Goal: Information Seeking & Learning: Learn about a topic

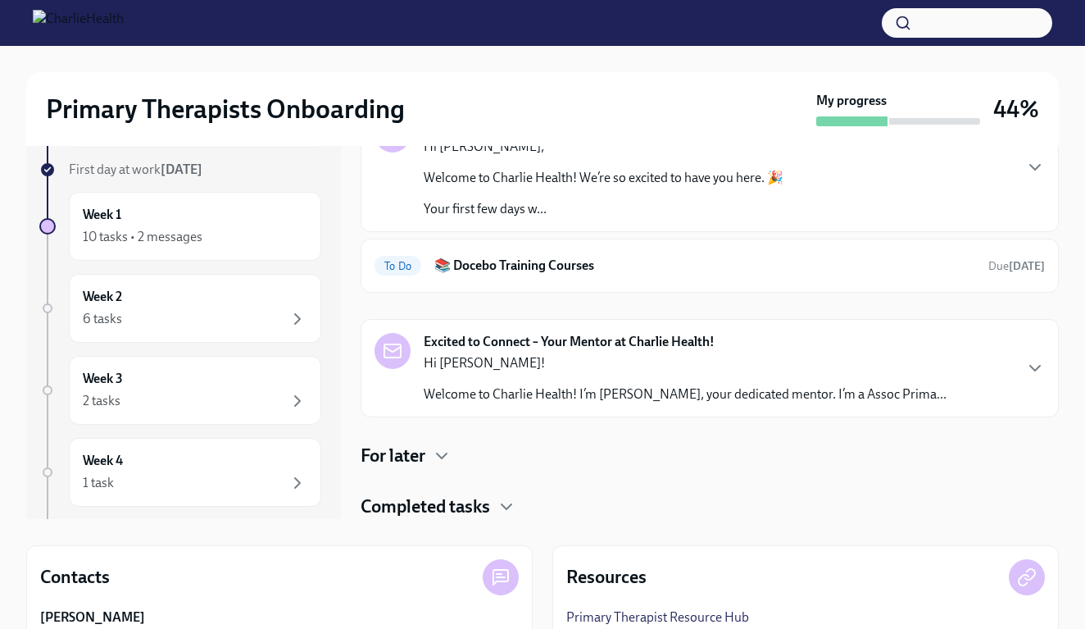
scroll to position [114, 0]
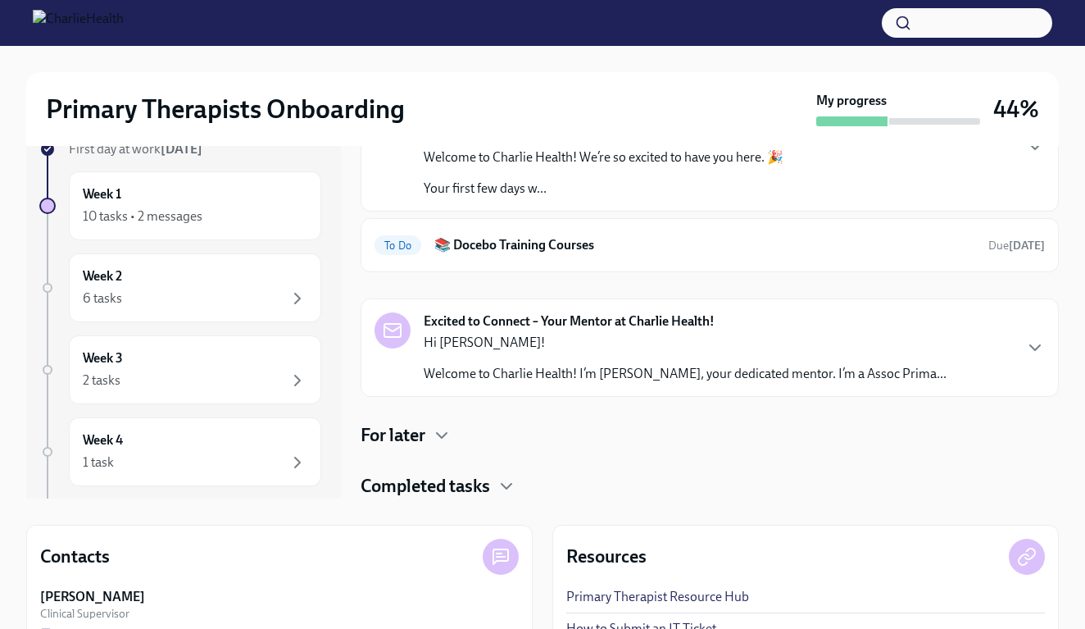
click at [420, 438] on h4 "For later" at bounding box center [393, 435] width 65 height 25
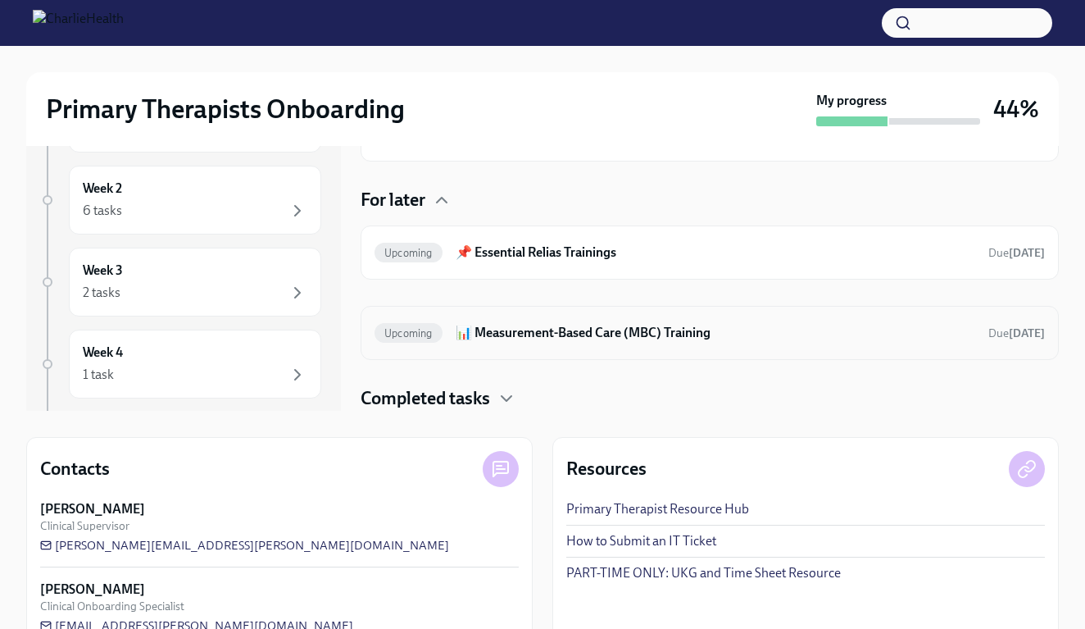
scroll to position [193, 0]
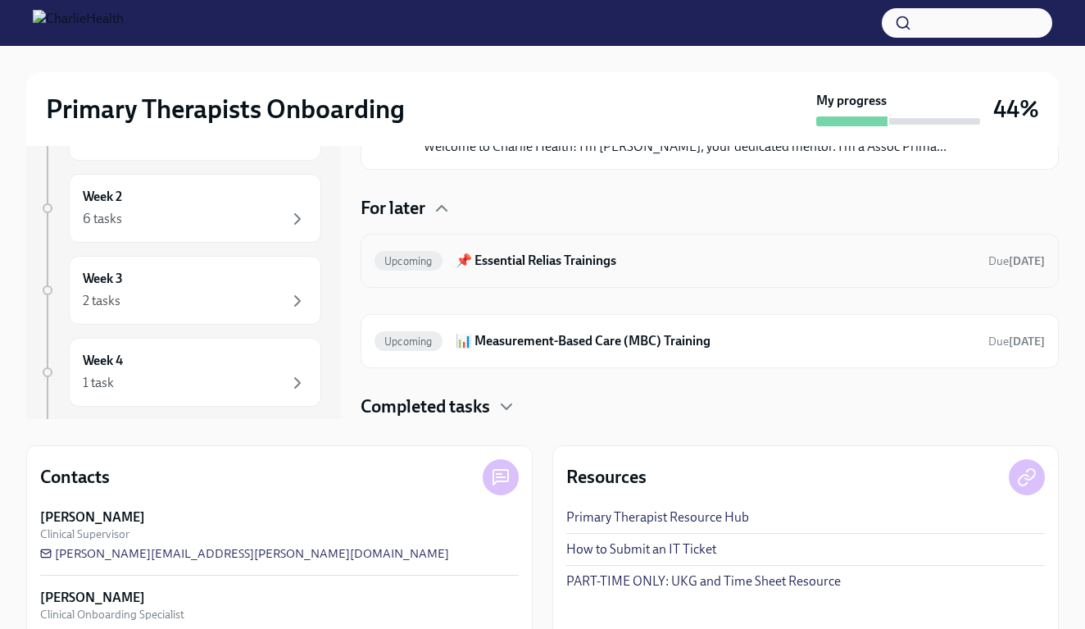
click at [527, 261] on h6 "📌 Essential Relias Trainings" at bounding box center [716, 261] width 520 height 18
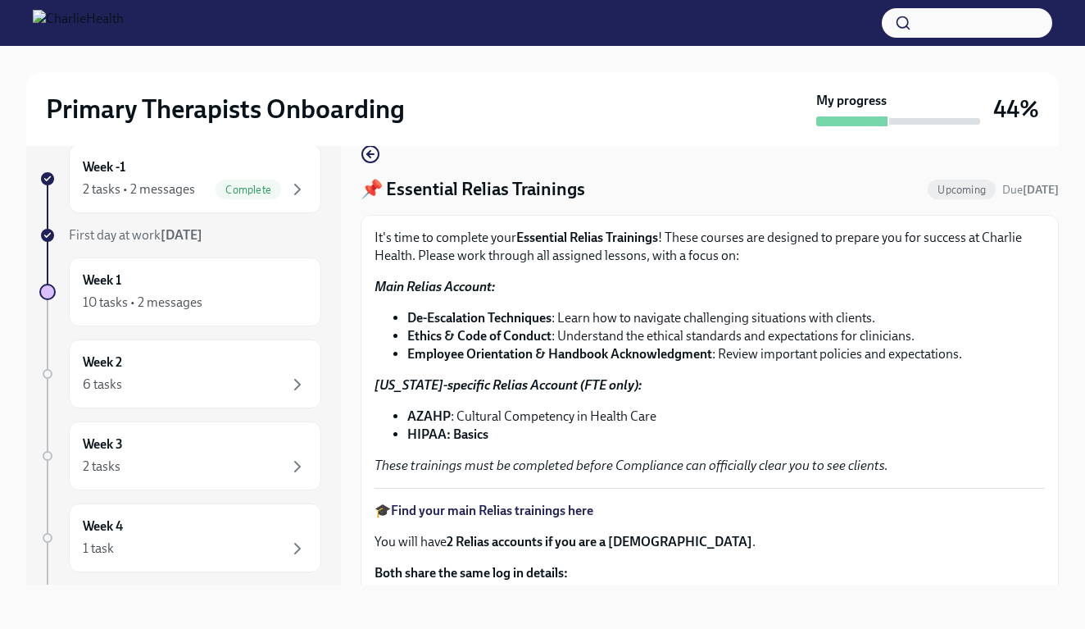
click at [461, 510] on strong "Find your main Relias trainings here" at bounding box center [492, 510] width 202 height 16
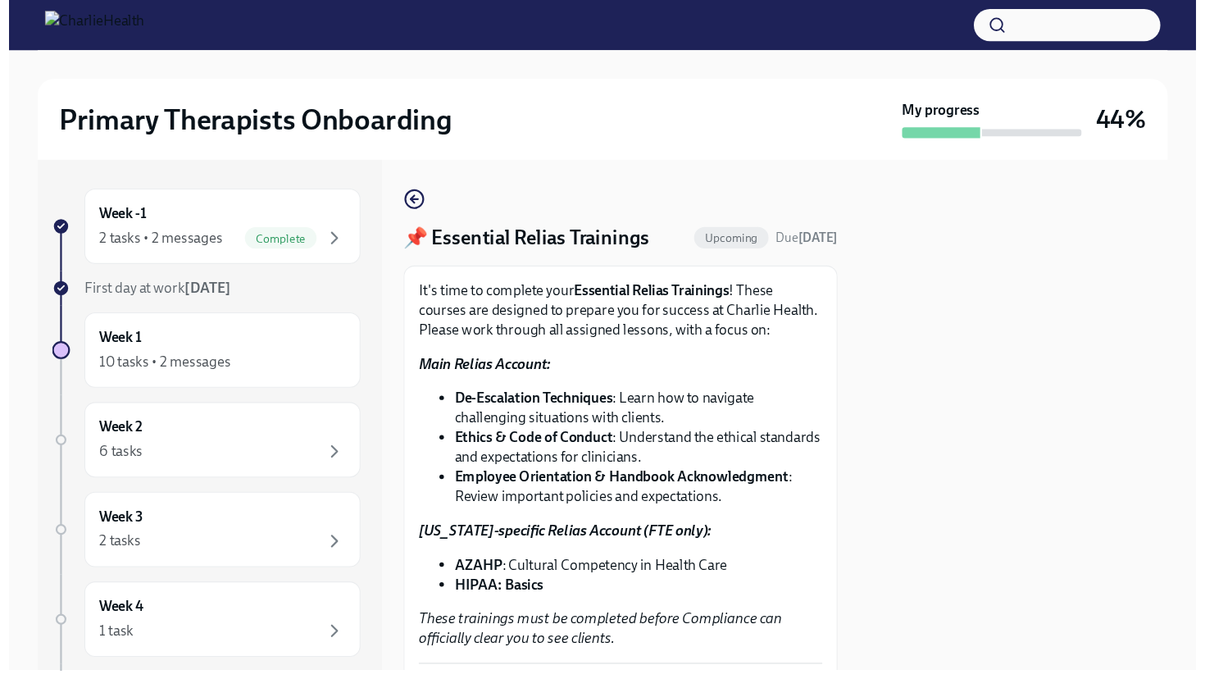
scroll to position [0, 0]
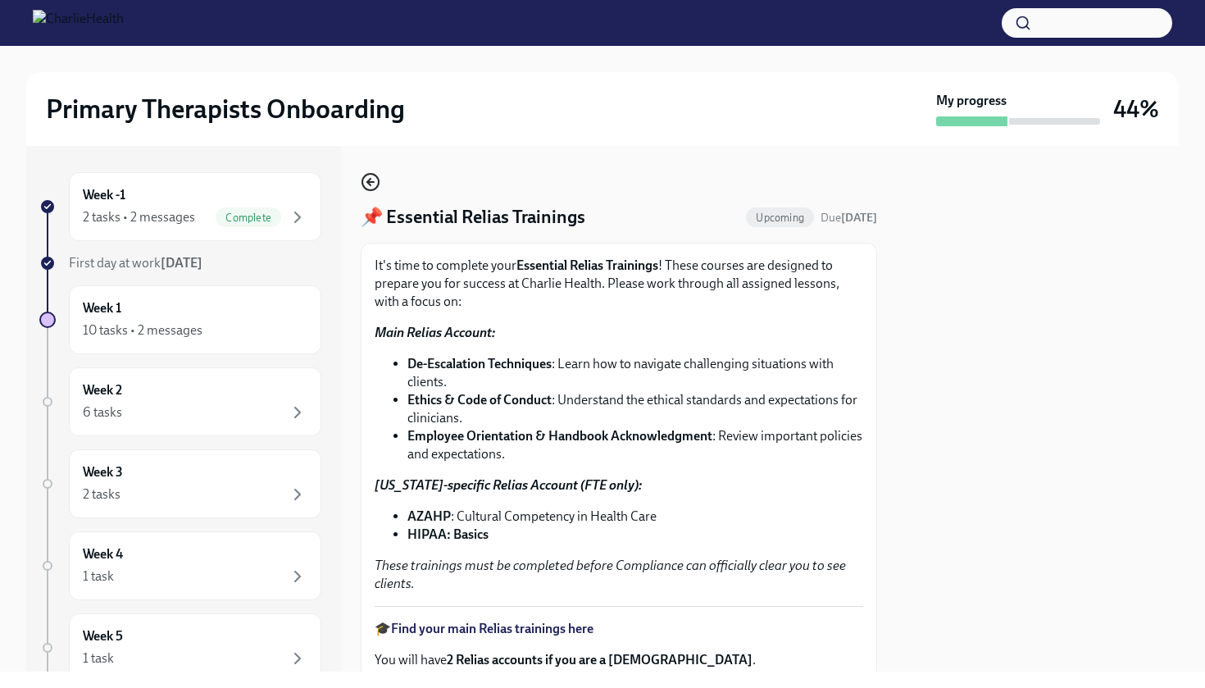
click at [373, 188] on icon "button" at bounding box center [371, 182] width 20 height 20
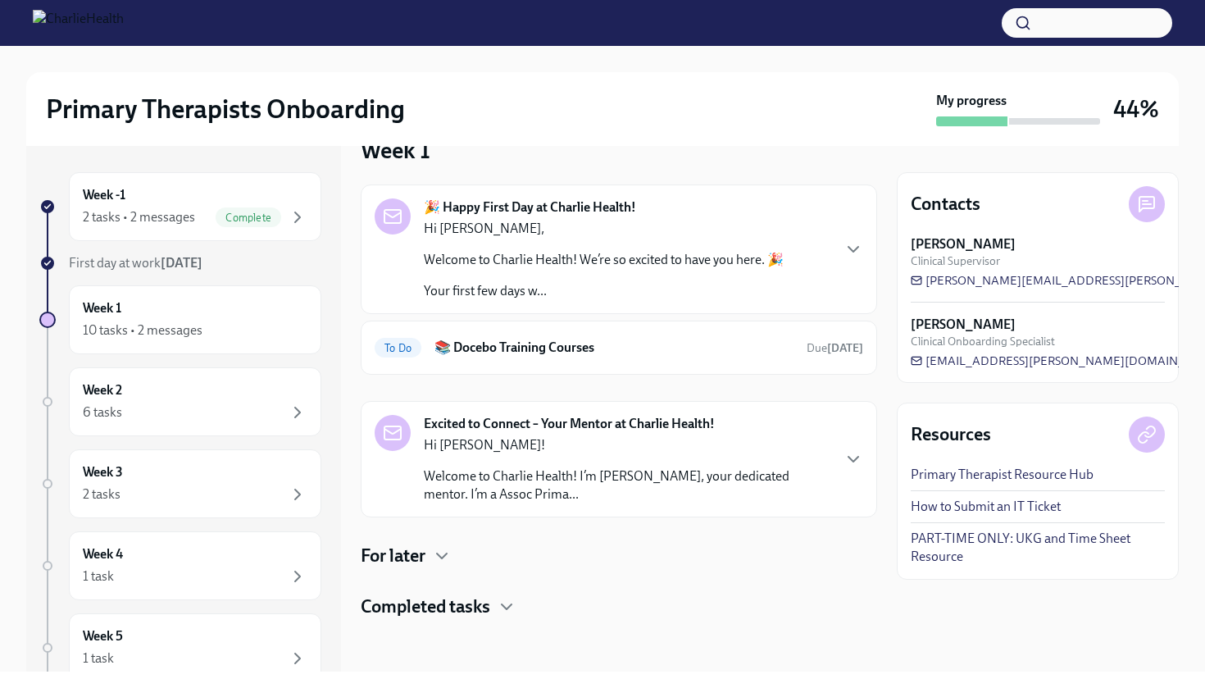
scroll to position [37, 0]
click at [454, 532] on div "🎉 Happy First Day at Charlie Health! Hi [PERSON_NAME], Welcome to Charlie Healt…" at bounding box center [619, 401] width 516 height 434
click at [447, 556] on icon "button" at bounding box center [442, 555] width 10 height 5
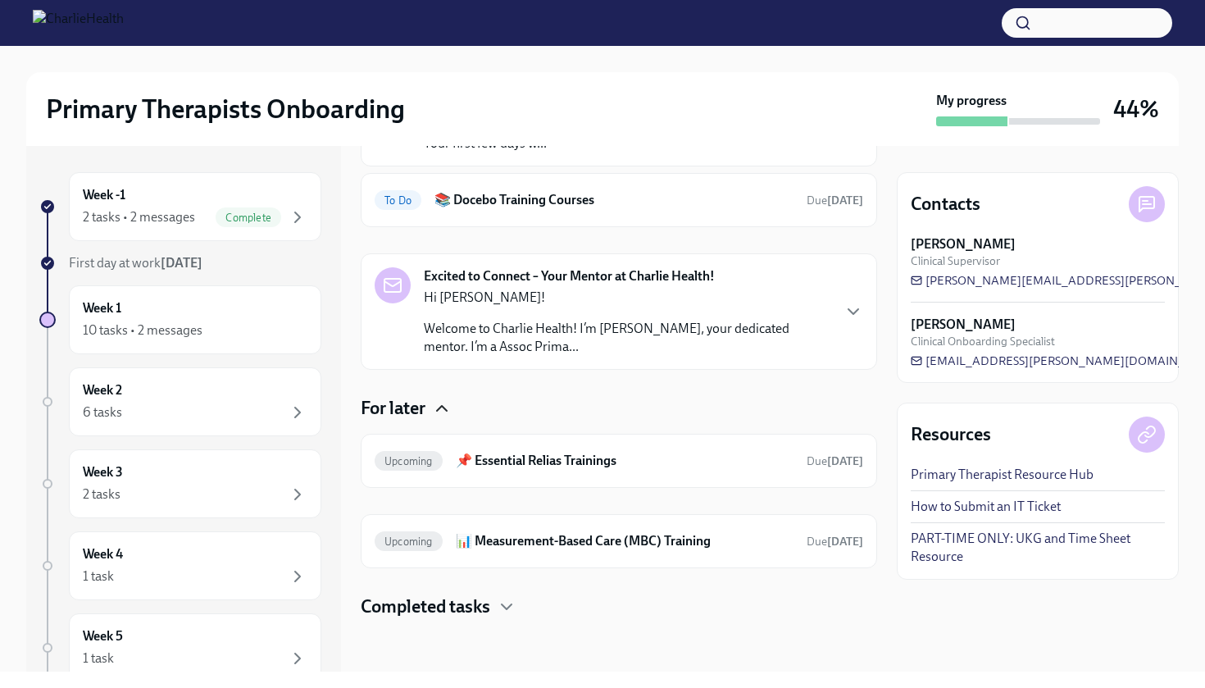
scroll to position [0, 0]
click at [480, 606] on h4 "Completed tasks" at bounding box center [425, 606] width 129 height 25
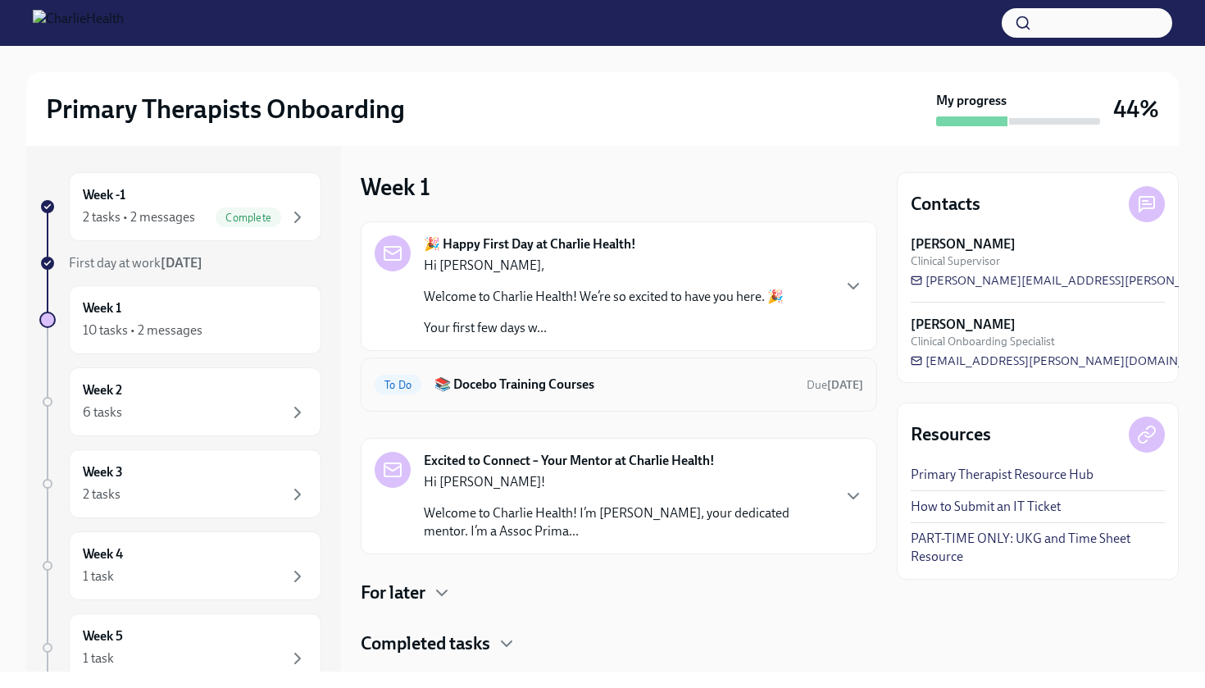
click at [540, 373] on div "To Do 📚 Docebo Training Courses Due [DATE]" at bounding box center [619, 384] width 488 height 26
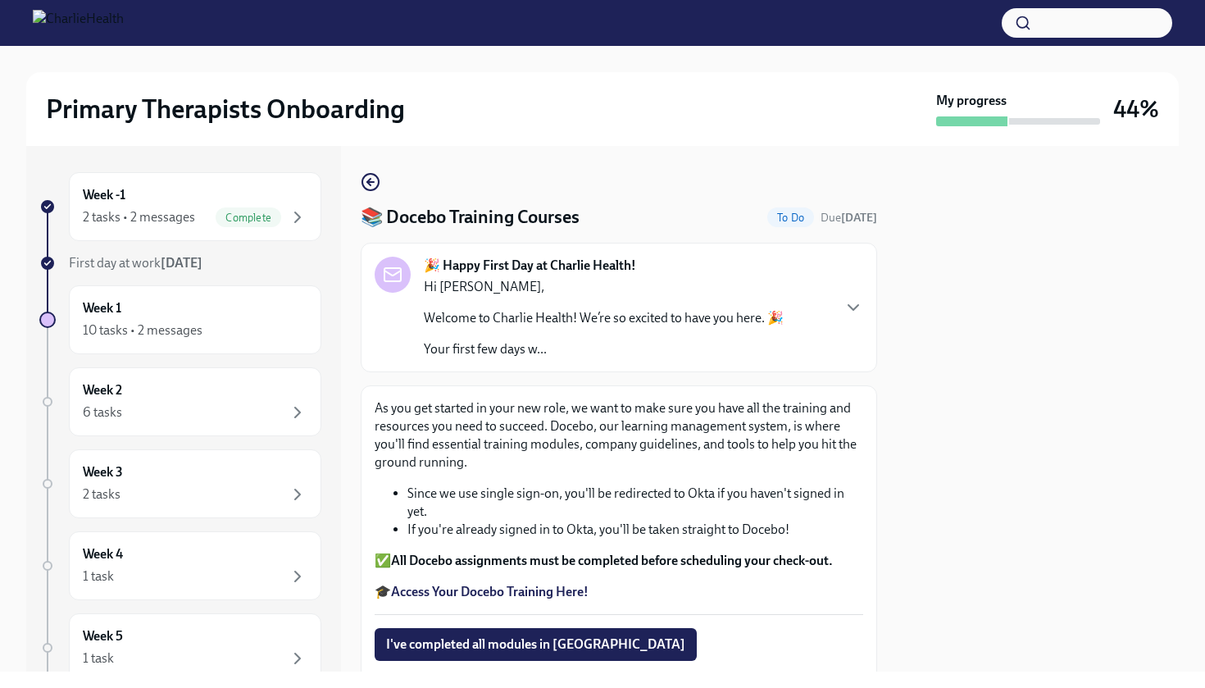
click at [462, 587] on strong "Access Your Docebo Training Here!" at bounding box center [489, 591] width 197 height 16
